Goal: Transaction & Acquisition: Purchase product/service

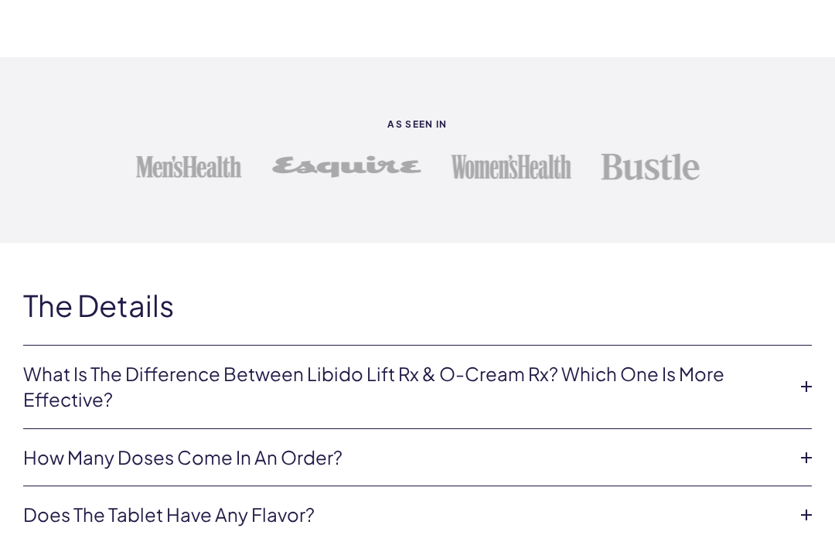
scroll to position [3154, 0]
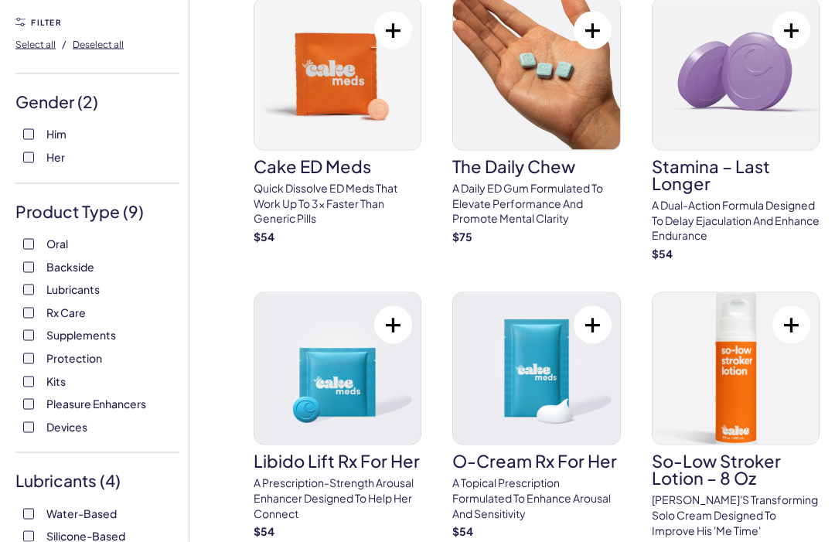
scroll to position [109, 0]
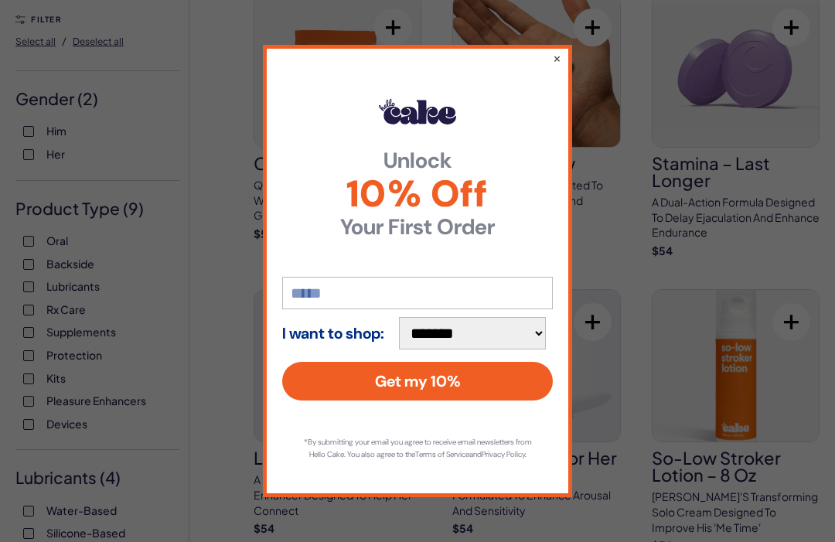
click at [557, 66] on button "×" at bounding box center [557, 57] width 9 height 15
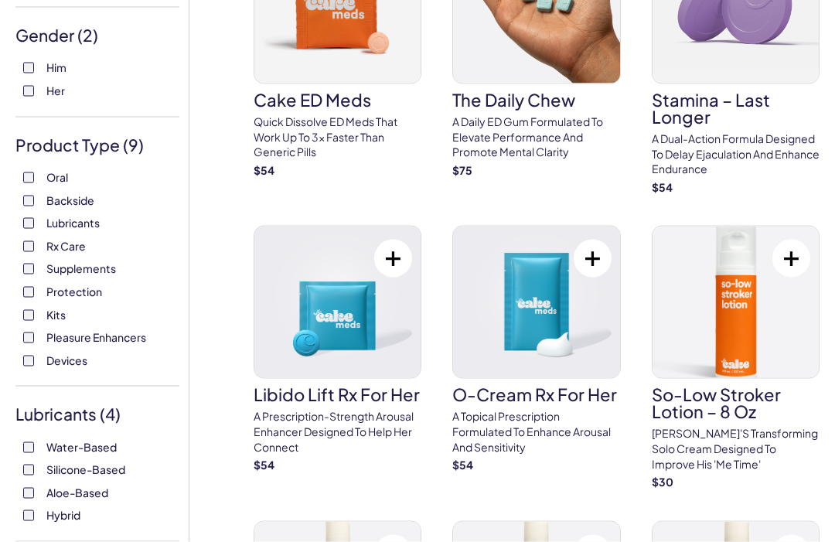
scroll to position [172, 0]
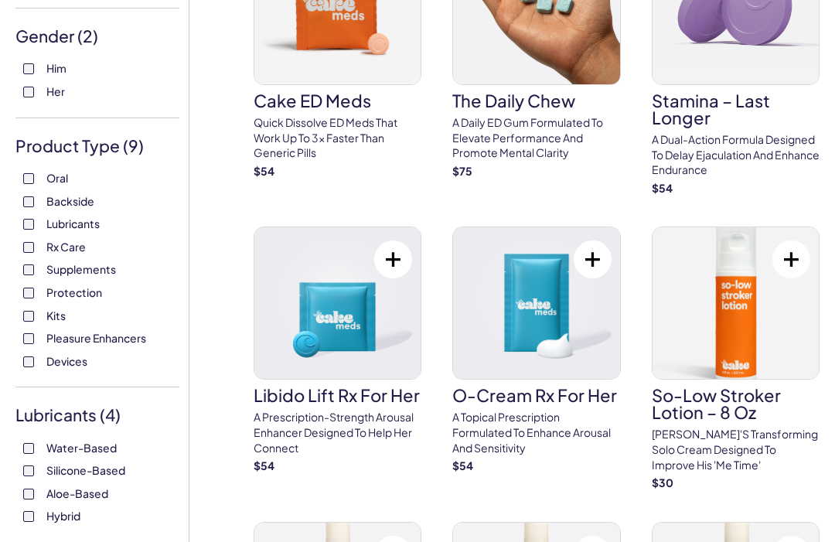
click at [751, 314] on img at bounding box center [735, 303] width 166 height 152
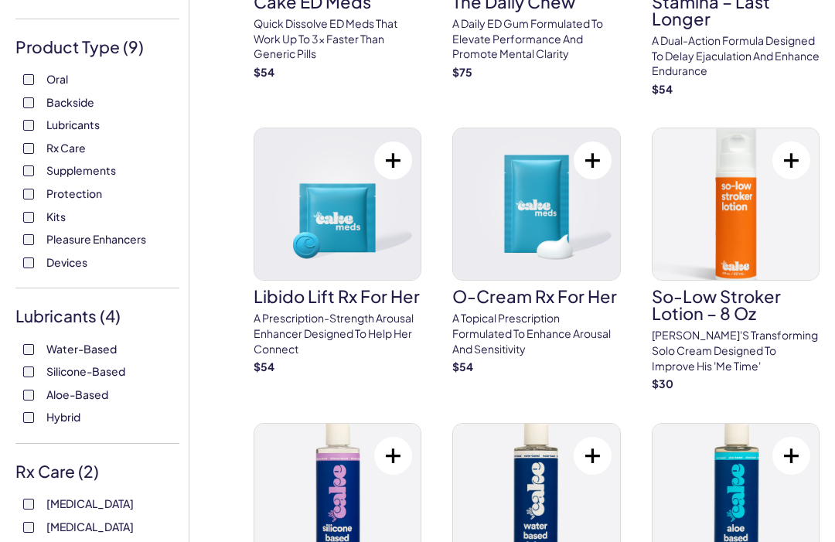
click at [25, 263] on label "Devices" at bounding box center [97, 262] width 148 height 15
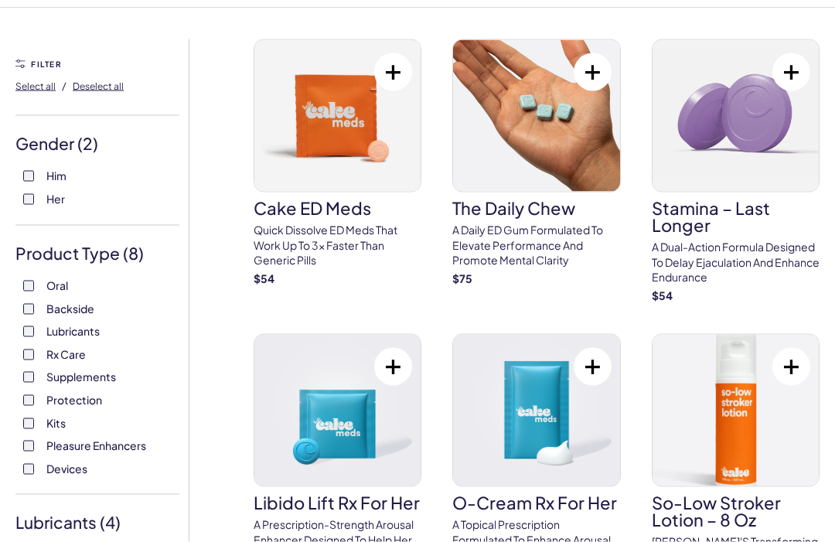
scroll to position [71, 0]
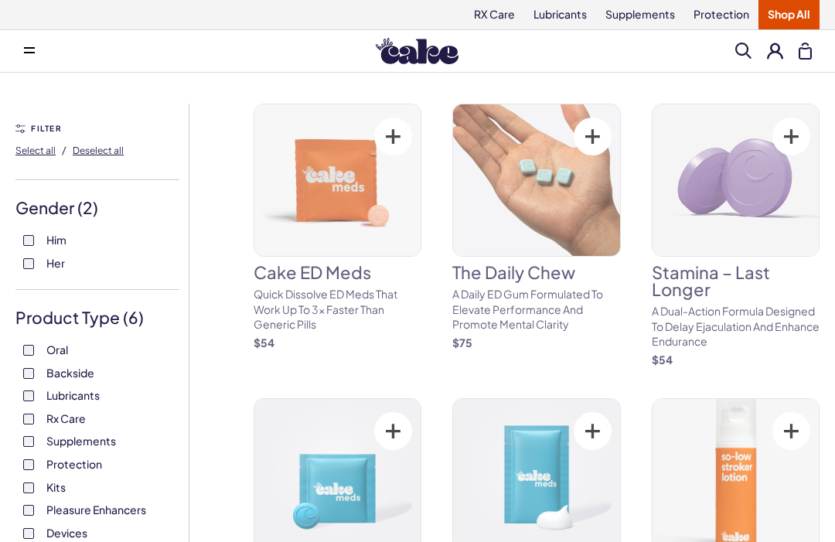
click at [19, 438] on div "Oral Backside Lubricants Rx Care Supplements Protection Kits Pleasure Enhancers…" at bounding box center [97, 441] width 164 height 198
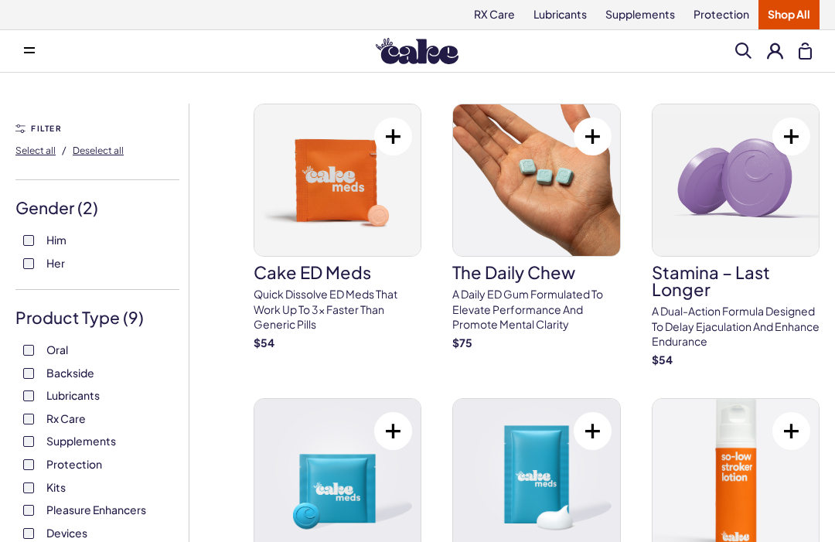
click at [640, 11] on link "Supplements" at bounding box center [640, 14] width 88 height 29
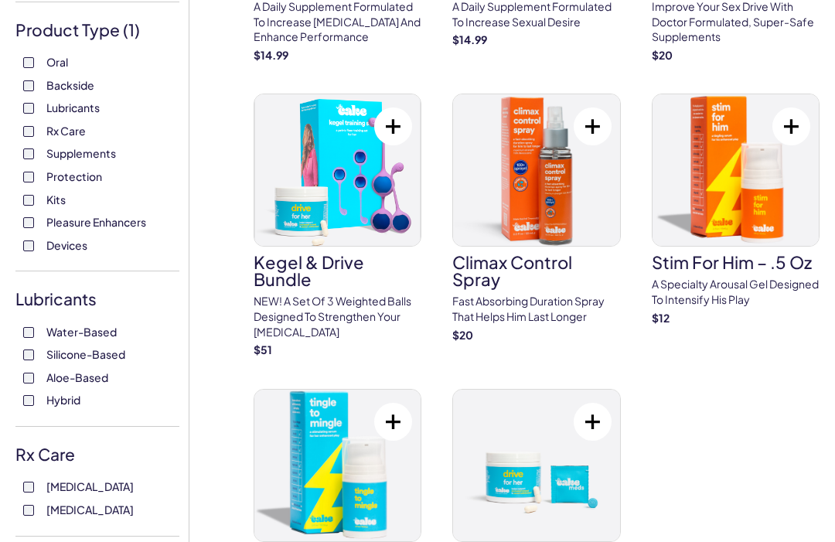
scroll to position [290, 0]
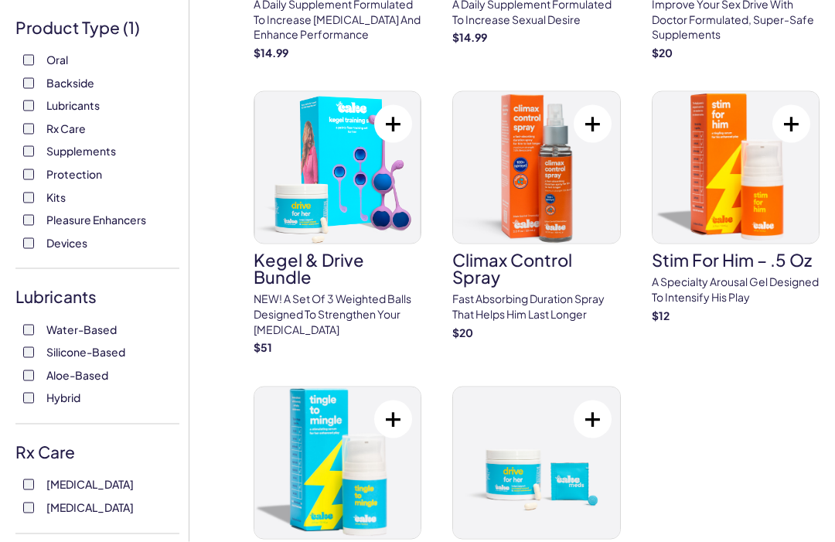
click at [544, 189] on img at bounding box center [536, 168] width 166 height 152
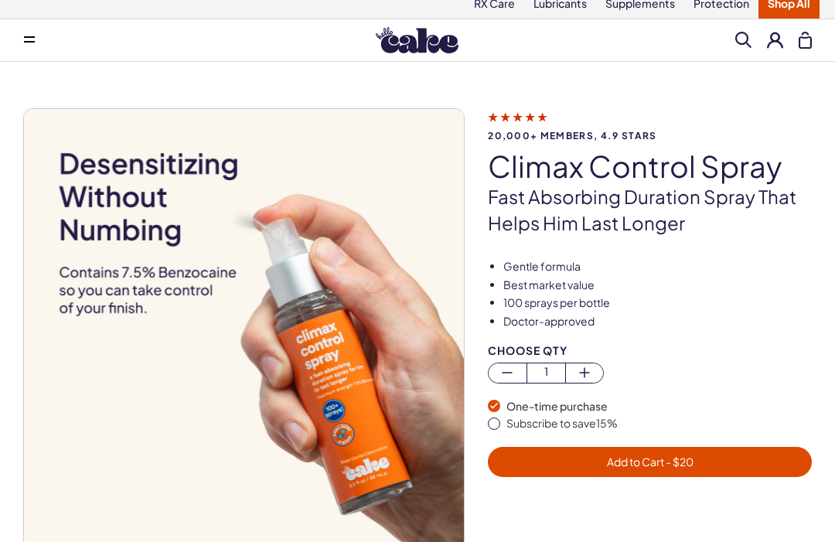
scroll to position [18, 0]
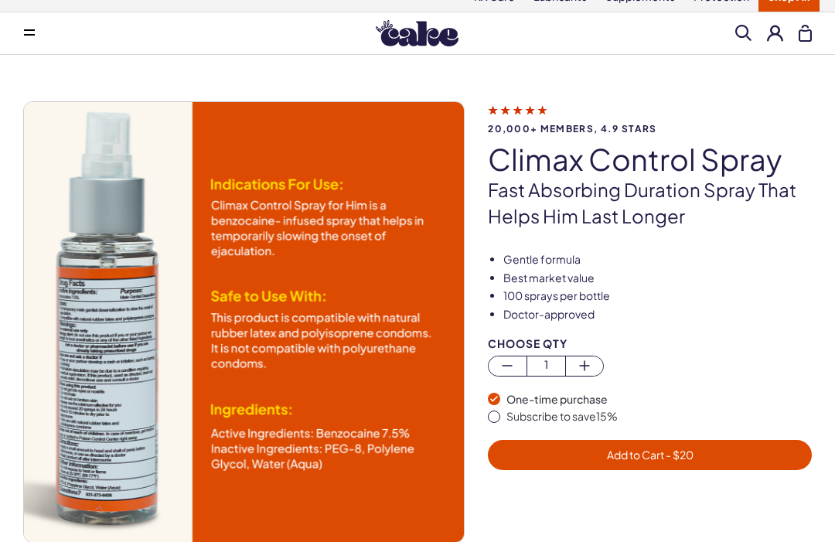
click at [104, 267] on img at bounding box center [244, 322] width 440 height 440
click at [127, 327] on img at bounding box center [244, 322] width 440 height 440
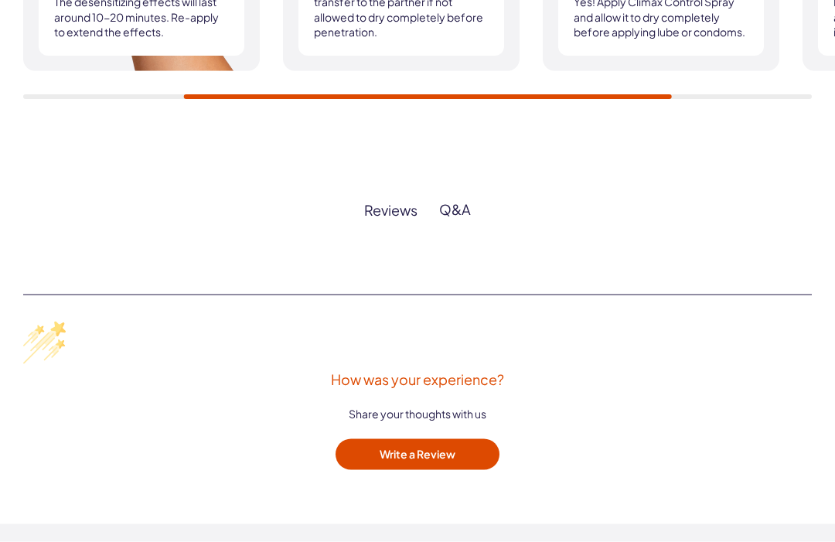
scroll to position [1854, 0]
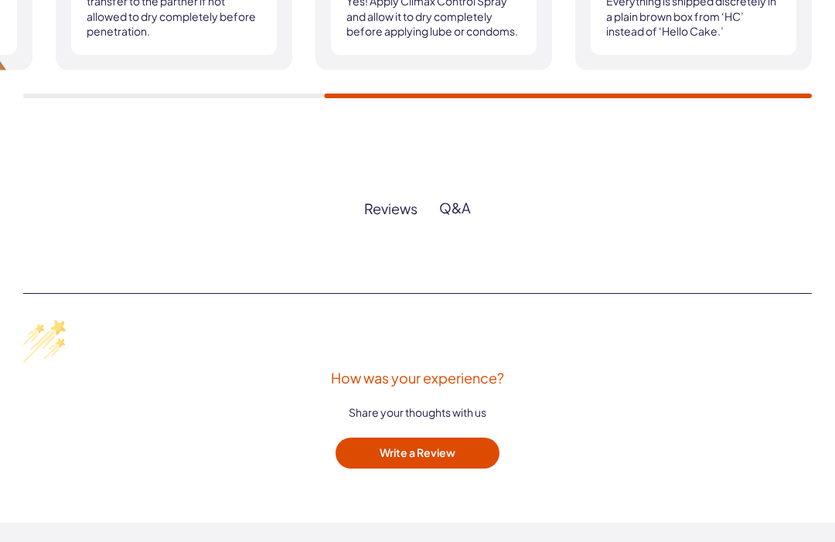
click at [393, 223] on div "Reviews Q&A How was your experience? Share your thoughts with us Write a Review…" at bounding box center [417, 361] width 835 height 324
click at [390, 208] on div "Reviews" at bounding box center [390, 208] width 53 height 18
click at [386, 211] on div "Reviews" at bounding box center [390, 208] width 53 height 18
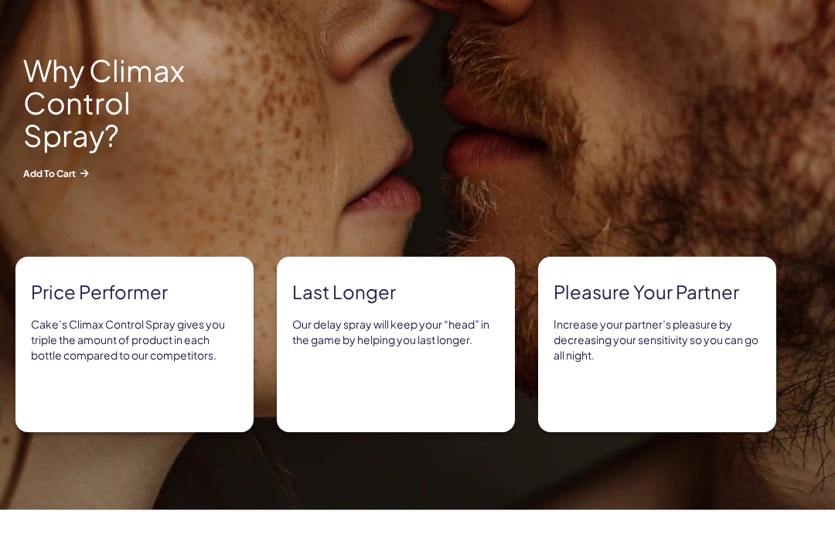
scroll to position [654, 0]
